Goal: Task Accomplishment & Management: Use online tool/utility

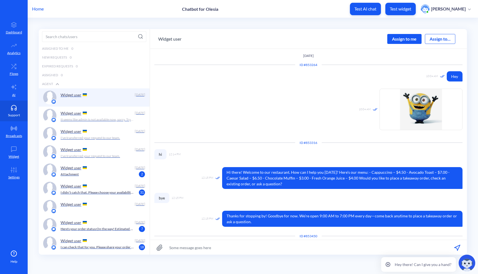
scroll to position [93, 0]
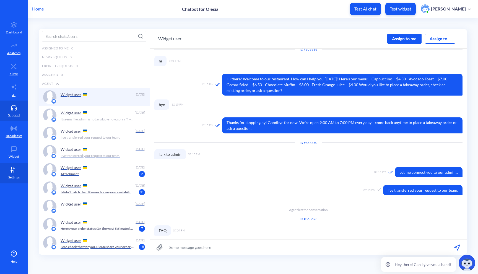
click at [10, 171] on icon at bounding box center [13, 170] width 11 height 6
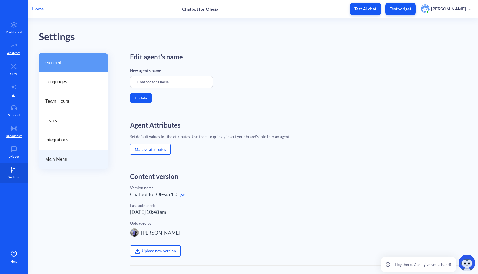
click at [88, 158] on span "Main Menu" at bounding box center [70, 159] width 51 height 7
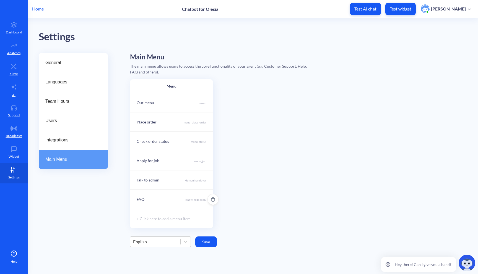
click at [182, 205] on div "FAQ Knowledge reply" at bounding box center [171, 199] width 83 height 19
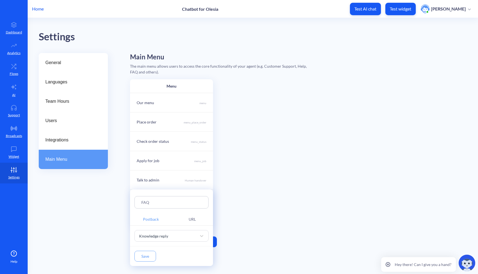
click at [14, 72] on div at bounding box center [239, 137] width 478 height 274
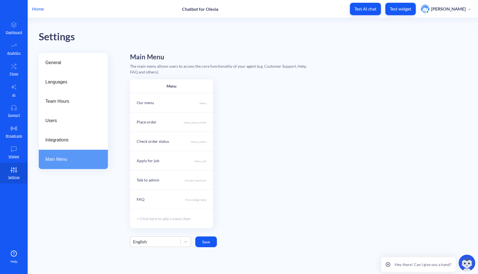
click at [14, 72] on div at bounding box center [239, 137] width 478 height 274
click at [15, 70] on link "Flows" at bounding box center [14, 69] width 28 height 21
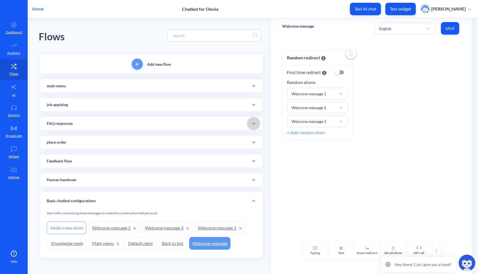
click at [256, 124] on span at bounding box center [253, 123] width 13 height 7
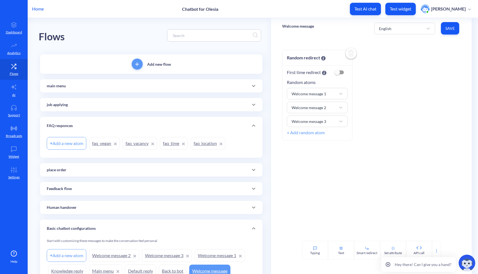
click at [79, 145] on div "Add a new atom" at bounding box center [67, 143] width 40 height 13
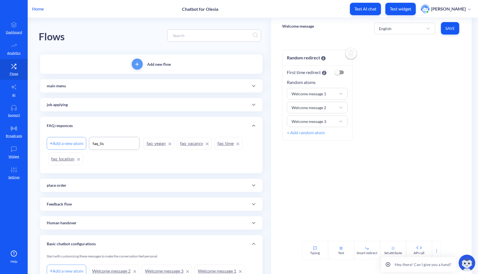
type input "faq_list"
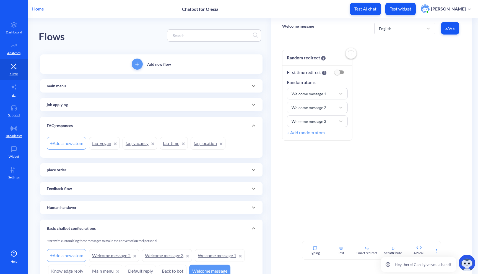
click at [196, 164] on div "Add new flow main menu Add a new atom menu_job menu_status menu_place_order job…" at bounding box center [151, 169] width 222 height 231
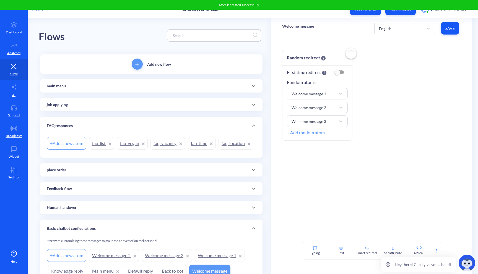
click at [95, 149] on link "faq_list" at bounding box center [101, 143] width 25 height 13
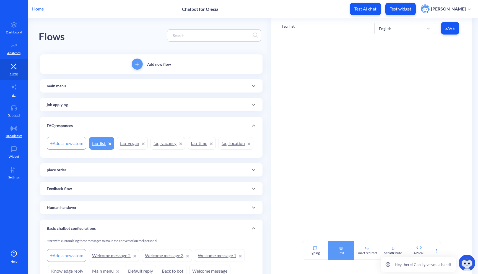
click at [335, 252] on div "Text" at bounding box center [341, 250] width 26 height 19
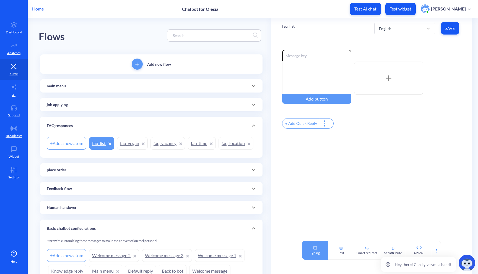
click at [313, 245] on div "Typing" at bounding box center [315, 250] width 26 height 19
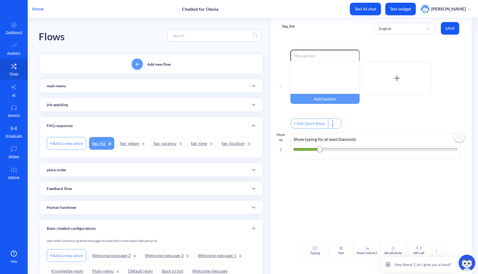
click at [280, 152] on rect at bounding box center [280, 150] width 3 height 4
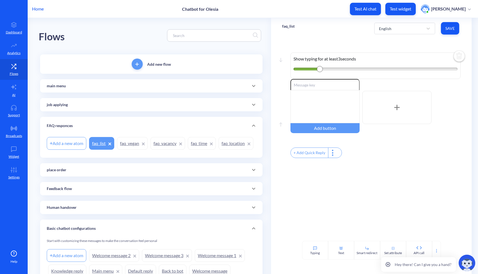
drag, startPoint x: 315, startPoint y: 68, endPoint x: 305, endPoint y: 68, distance: 10.0
click at [305, 68] on div at bounding box center [306, 69] width 26 height 3
drag, startPoint x: 317, startPoint y: 70, endPoint x: 304, endPoint y: 69, distance: 12.7
click at [304, 69] on div "1" at bounding box center [304, 69] width 6 height 6
click at [305, 100] on div at bounding box center [324, 106] width 69 height 33
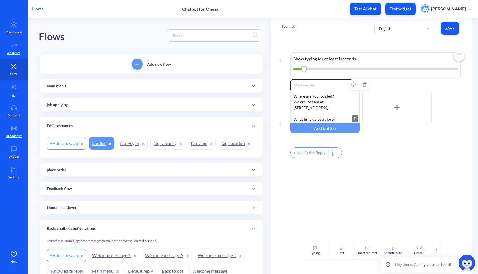
click at [291, 96] on div "Where are you located? We are located at [STREET_ADDRESS]. What time do you clo…" at bounding box center [324, 106] width 69 height 33
click at [293, 98] on div "1. Where are you located? We are located at [STREET_ADDRESS]. What time do you …" at bounding box center [324, 106] width 69 height 33
click at [291, 95] on div "1. Where are you located? We are located at [STREET_ADDRESS]. What time do you …" at bounding box center [324, 106] width 69 height 33
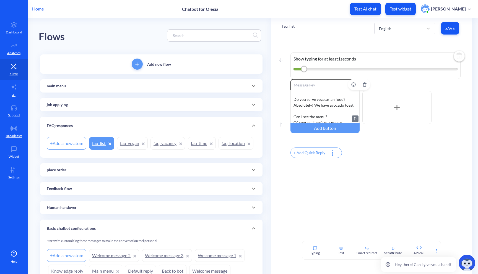
scroll to position [80, 0]
click at [292, 96] on div "1. Where are you located? We are located at [STREET_ADDRESS]. What time do you …" at bounding box center [324, 106] width 69 height 33
click at [294, 114] on div "1. Where are you located? We are located at [STREET_ADDRESS]. What time do you …" at bounding box center [324, 106] width 69 height 33
click at [345, 120] on div "1. Where are you located? We are located at [STREET_ADDRESS]. What time do you …" at bounding box center [324, 106] width 69 height 33
click at [354, 119] on icon at bounding box center [354, 118] width 1 height 3
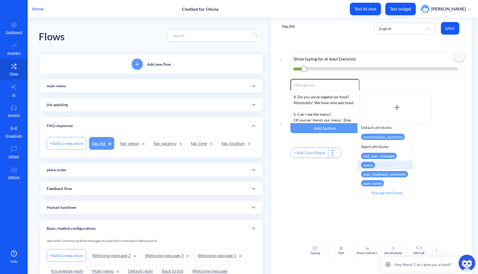
click at [391, 164] on div "menu" at bounding box center [384, 165] width 55 height 9
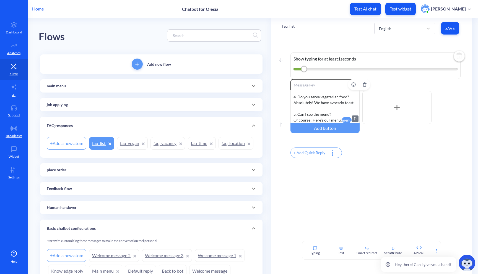
click at [342, 121] on attr "menu" at bounding box center [347, 120] width 10 height 6
click at [453, 28] on span "Save" at bounding box center [449, 29] width 9 height 6
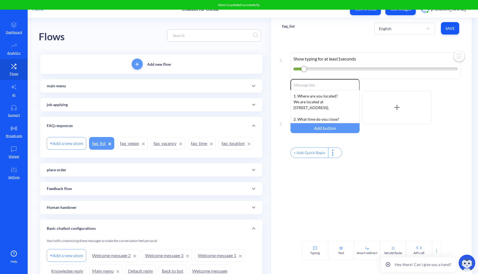
click at [397, 11] on p "Test widget" at bounding box center [401, 9] width 22 height 6
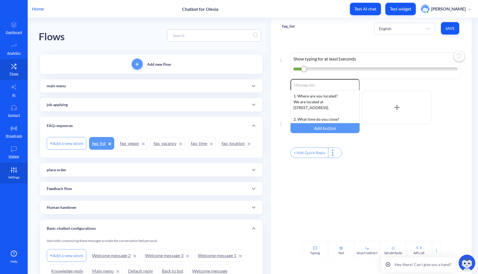
click at [10, 177] on p "Settings" at bounding box center [13, 177] width 11 height 5
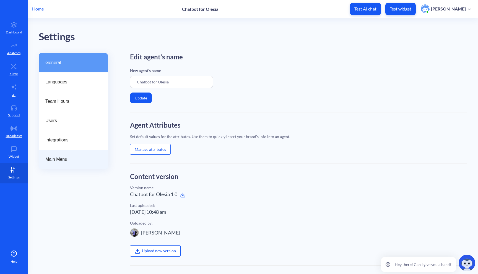
click at [94, 156] on div "Main Menu" at bounding box center [73, 159] width 69 height 19
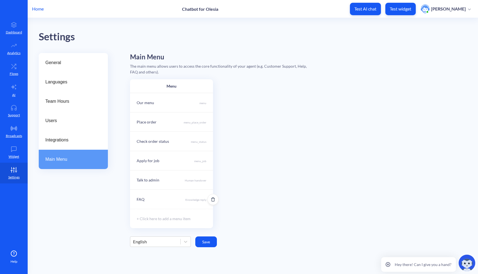
click at [197, 197] on div "FAQ Knowledge reply" at bounding box center [171, 199] width 83 height 19
click at [182, 232] on div "Knowledge reply" at bounding box center [166, 236] width 60 height 10
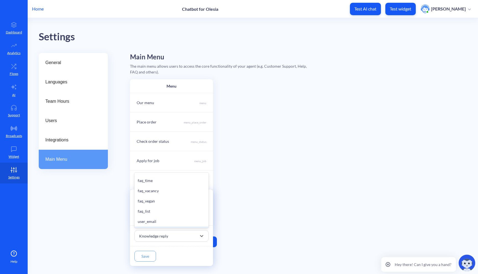
scroll to position [273, 0]
click at [183, 215] on div "faq_list" at bounding box center [171, 213] width 74 height 10
click at [153, 254] on button "Save" at bounding box center [145, 256] width 22 height 11
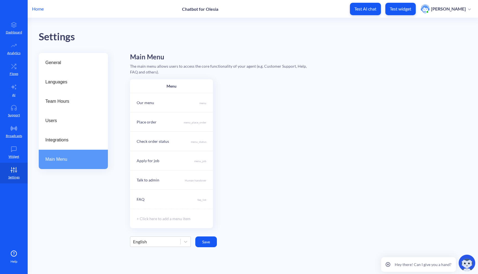
click at [202, 241] on button "Save" at bounding box center [206, 242] width 22 height 11
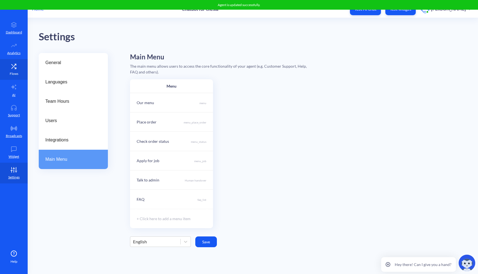
click at [20, 76] on link "Flows" at bounding box center [14, 69] width 28 height 21
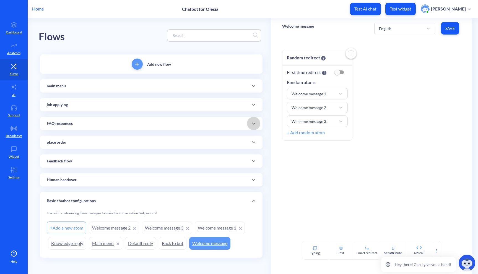
click at [254, 128] on div at bounding box center [253, 123] width 13 height 13
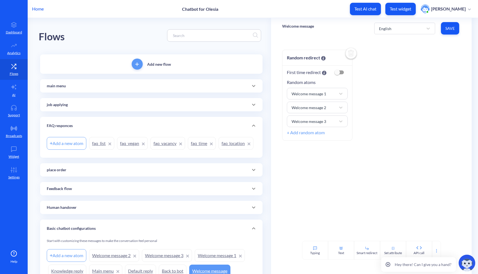
click at [97, 143] on link "faq_list" at bounding box center [101, 143] width 25 height 13
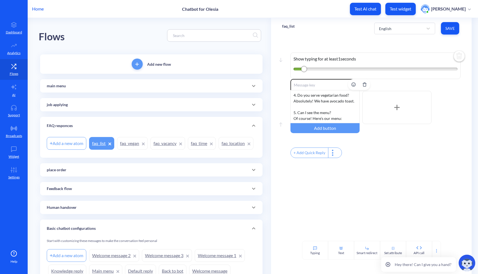
scroll to position [92, 0]
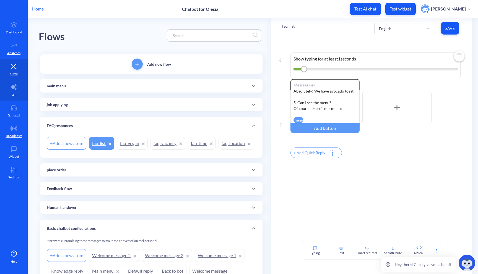
click at [15, 94] on link "AI" at bounding box center [14, 90] width 28 height 21
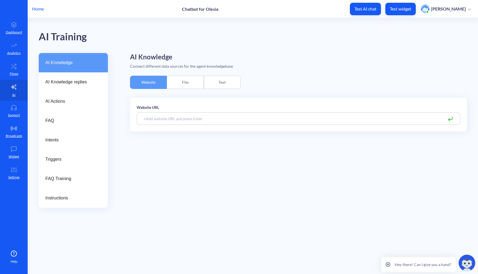
click at [235, 80] on div "Text" at bounding box center [222, 82] width 37 height 13
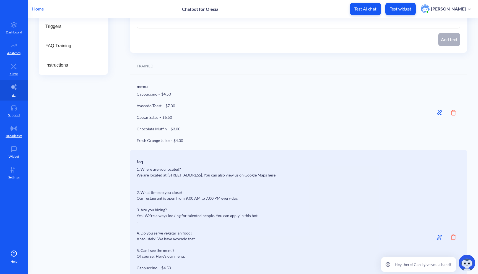
scroll to position [130, 0]
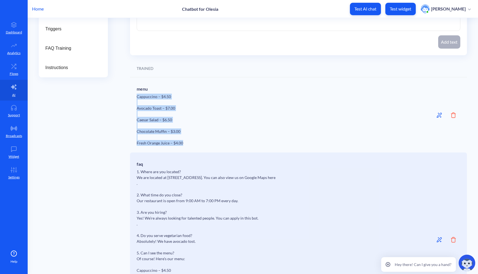
drag, startPoint x: 137, startPoint y: 95, endPoint x: 189, endPoint y: 146, distance: 72.5
click at [189, 146] on div "menu Cappuccino – $4.50 Avocado Toast – $7.00 Caesar Salad – $6.50 Chocolate Mu…" at bounding box center [268, 115] width 262 height 62
copy div "Cappuccino – $4.50 Avocado Toast – $7.00 Caesar Salad – $6.50 Chocolate Muffin …"
click at [7, 74] on link "Flows" at bounding box center [14, 69] width 28 height 21
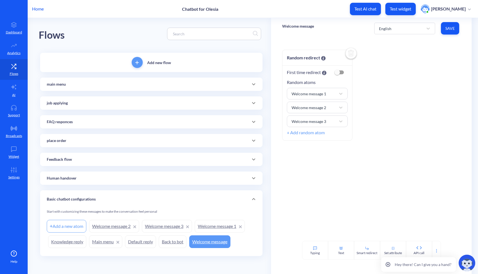
click at [156, 102] on div "job applying" at bounding box center [151, 103] width 209 height 6
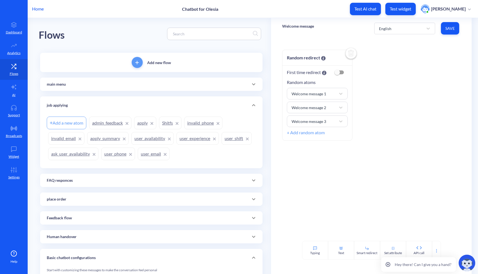
click at [244, 183] on div "FAQ responces" at bounding box center [151, 181] width 209 height 6
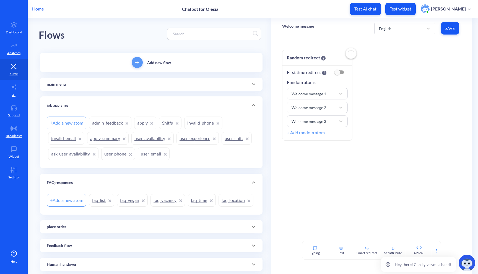
click at [106, 201] on link "faq_list" at bounding box center [101, 200] width 25 height 13
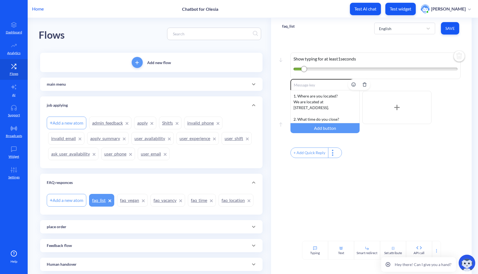
scroll to position [92, 0]
click at [308, 118] on div "1. Where are you located? We are located at [STREET_ADDRESS]. What time do you …" at bounding box center [324, 106] width 69 height 33
click at [452, 28] on span "Save" at bounding box center [449, 29] width 9 height 6
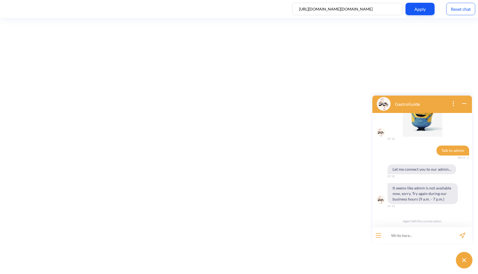
scroll to position [35, 0]
click at [463, 8] on div "Reset chat" at bounding box center [460, 9] width 29 height 12
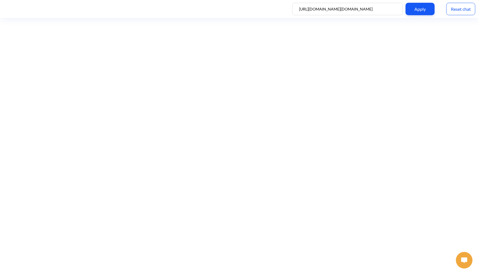
click at [460, 258] on button at bounding box center [464, 260] width 17 height 17
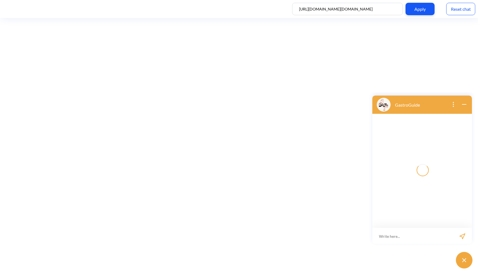
scroll to position [1, 0]
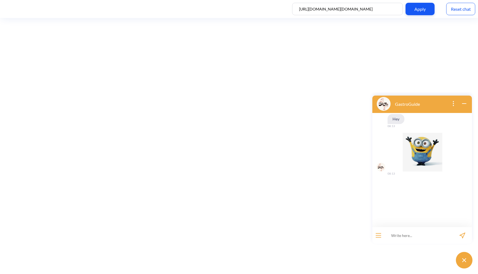
click at [379, 232] on div at bounding box center [378, 235] width 12 height 17
click at [380, 236] on icon "open menu" at bounding box center [378, 236] width 5 height 0
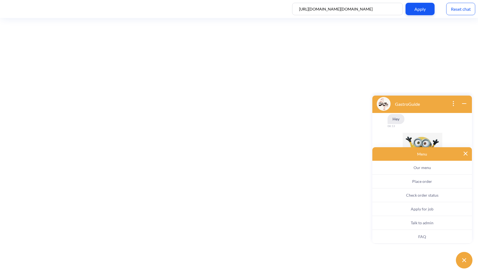
click at [425, 237] on span "FAQ" at bounding box center [422, 236] width 8 height 5
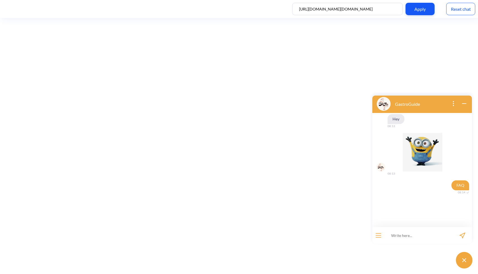
click at [378, 238] on div at bounding box center [378, 235] width 12 height 17
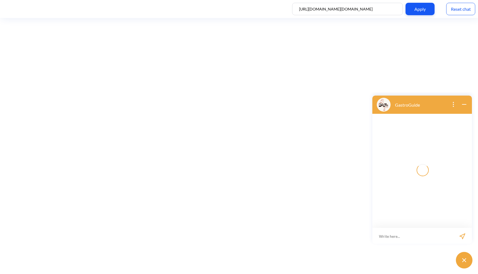
scroll to position [1, 0]
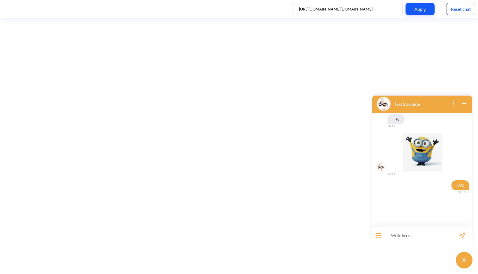
click at [376, 234] on button "open menu" at bounding box center [378, 235] width 6 height 4
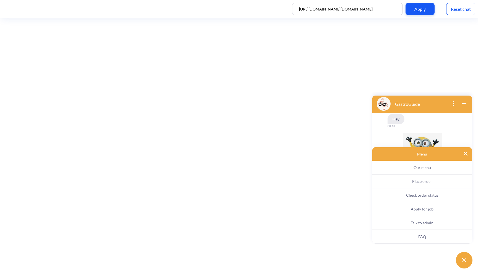
click at [409, 238] on button "FAQ" at bounding box center [422, 237] width 100 height 14
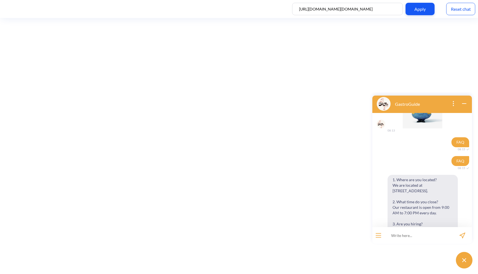
scroll to position [0, 0]
